Goal: Task Accomplishment & Management: Manage account settings

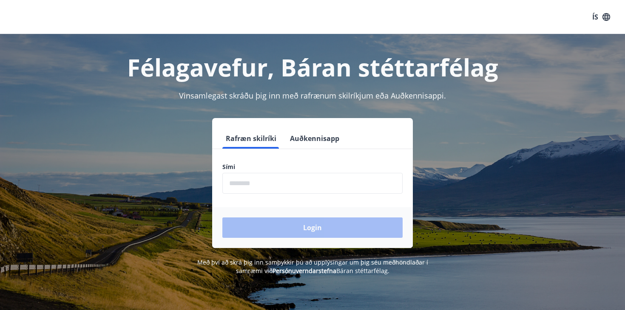
click at [265, 184] on input "phone" at bounding box center [312, 183] width 180 height 21
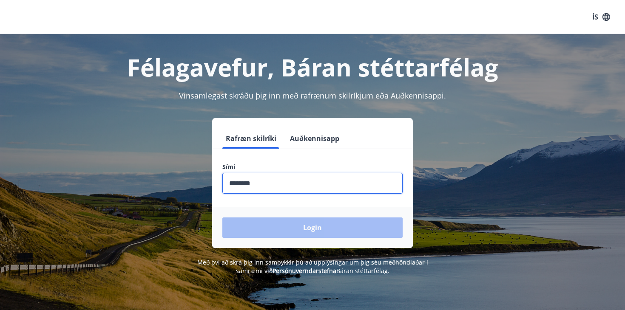
click at [287, 208] on form "Rafræn skilríki Auðkennisapp Sími ​ Login" at bounding box center [312, 188] width 201 height 120
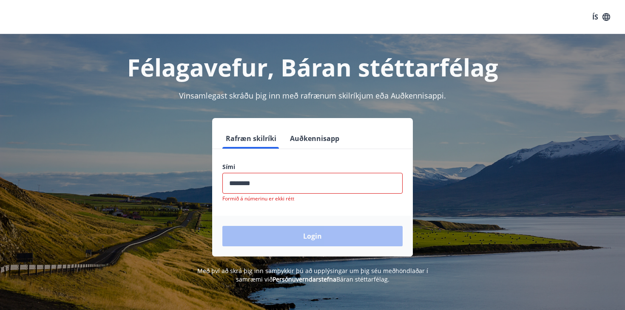
click at [267, 187] on input "phone" at bounding box center [312, 183] width 180 height 21
type input "*"
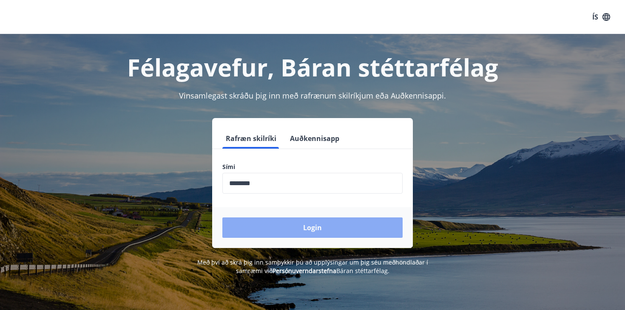
click at [309, 226] on button "Login" at bounding box center [312, 228] width 180 height 20
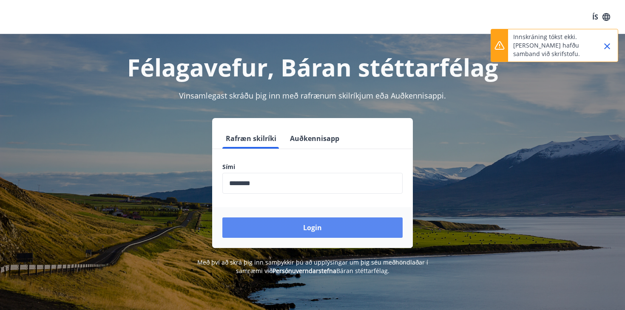
click at [313, 228] on button "Login" at bounding box center [312, 228] width 180 height 20
click at [320, 227] on button "Login" at bounding box center [312, 228] width 180 height 20
click at [307, 226] on button "Login" at bounding box center [312, 228] width 180 height 20
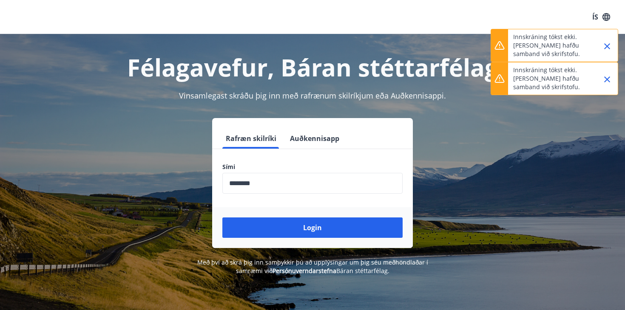
click at [607, 79] on icon "Close" at bounding box center [607, 80] width 6 height 6
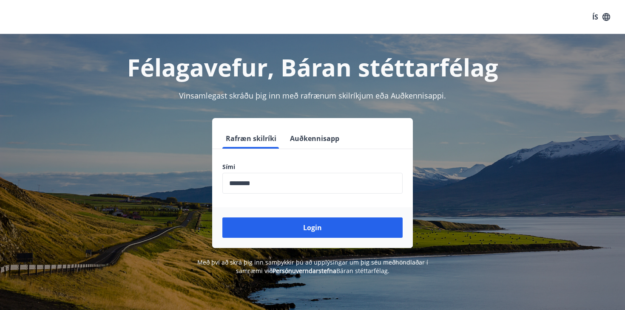
click at [605, 45] on div "Félagavefur, Báran stéttarfélag" at bounding box center [313, 58] width 592 height 49
click at [265, 182] on input "phone" at bounding box center [312, 183] width 180 height 21
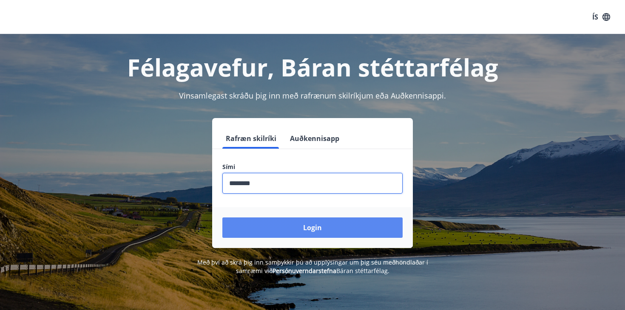
click at [303, 233] on button "Login" at bounding box center [312, 228] width 180 height 20
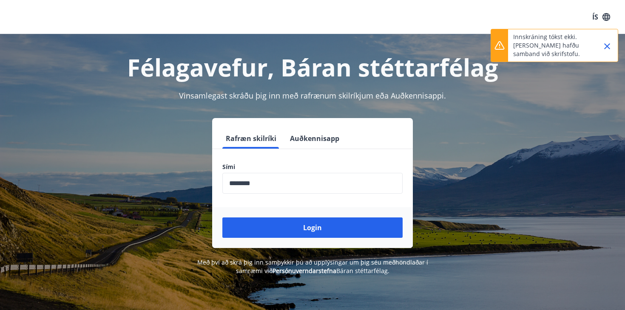
click at [264, 184] on input "phone" at bounding box center [312, 183] width 180 height 21
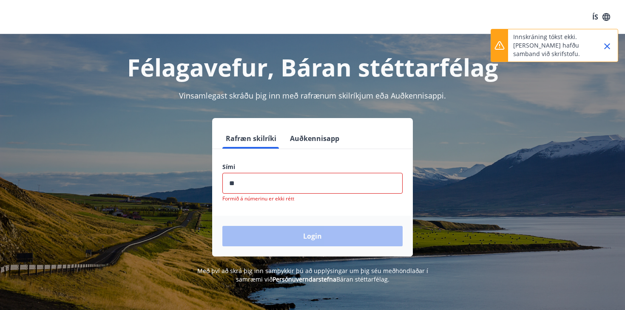
type input "*"
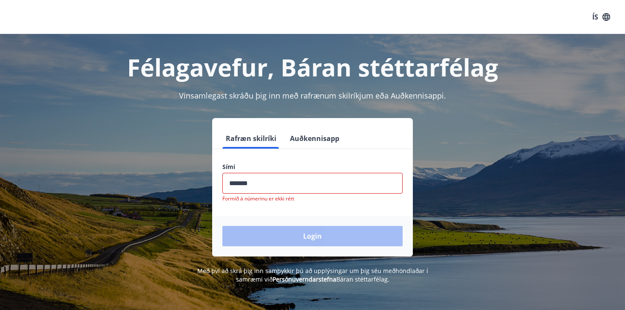
type input "********"
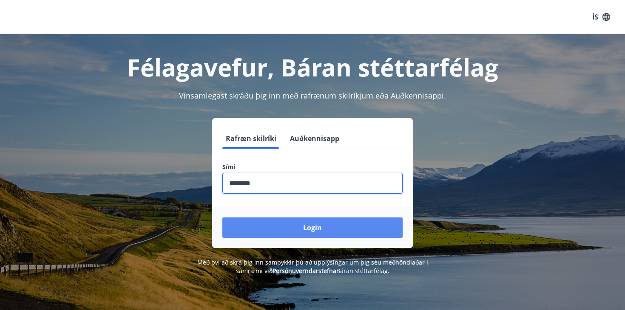
click at [303, 226] on button "Login" at bounding box center [312, 228] width 180 height 20
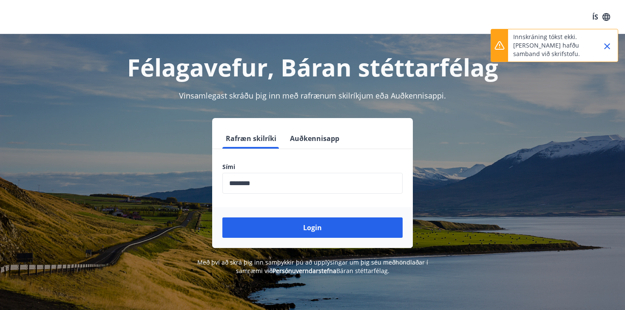
click at [606, 45] on icon "Close" at bounding box center [607, 46] width 6 height 6
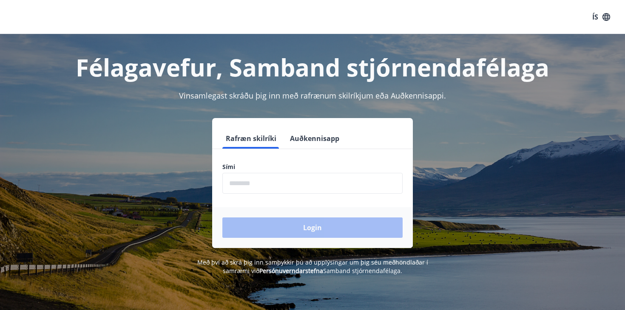
click at [236, 181] on input "phone" at bounding box center [312, 183] width 180 height 21
type input "********"
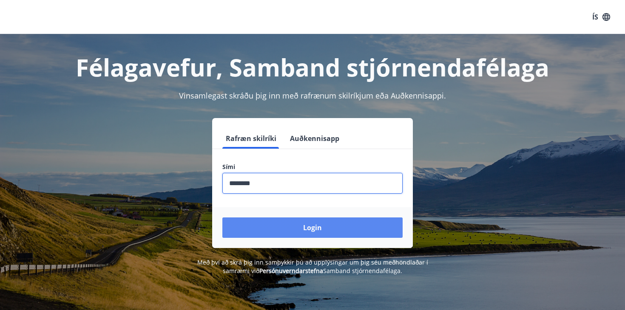
click at [315, 228] on button "Login" at bounding box center [312, 228] width 180 height 20
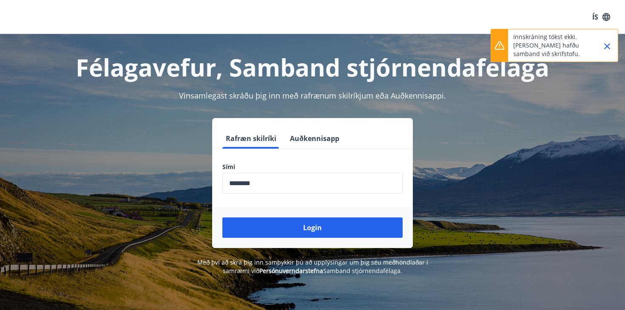
click at [607, 43] on icon "Close" at bounding box center [607, 46] width 10 height 10
